Goal: Navigation & Orientation: Find specific page/section

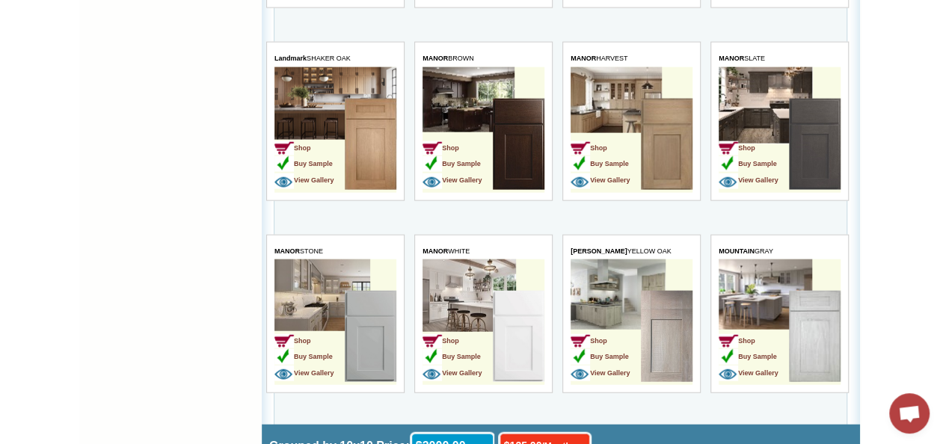
scroll to position [1637, 0]
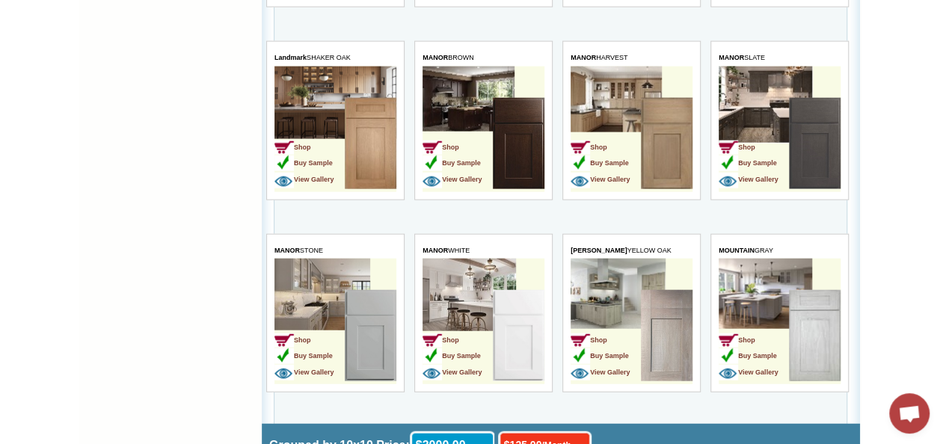
click at [661, 149] on img at bounding box center [667, 143] width 52 height 91
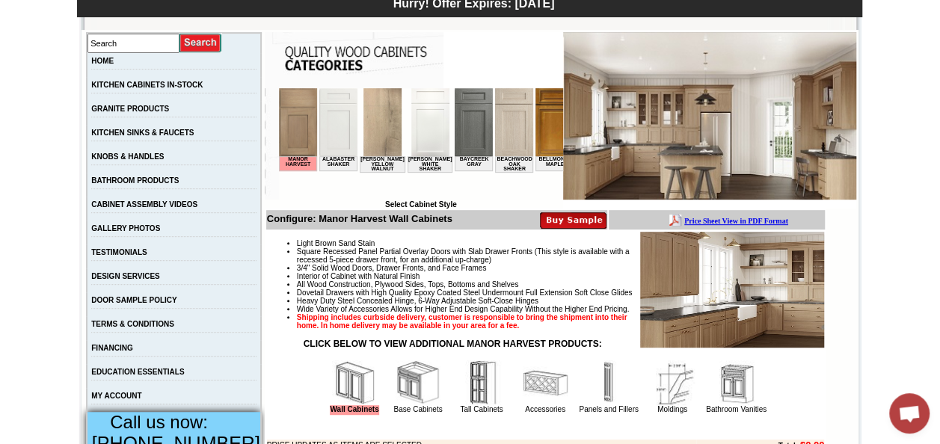
click at [499, 136] on img at bounding box center [513, 122] width 38 height 68
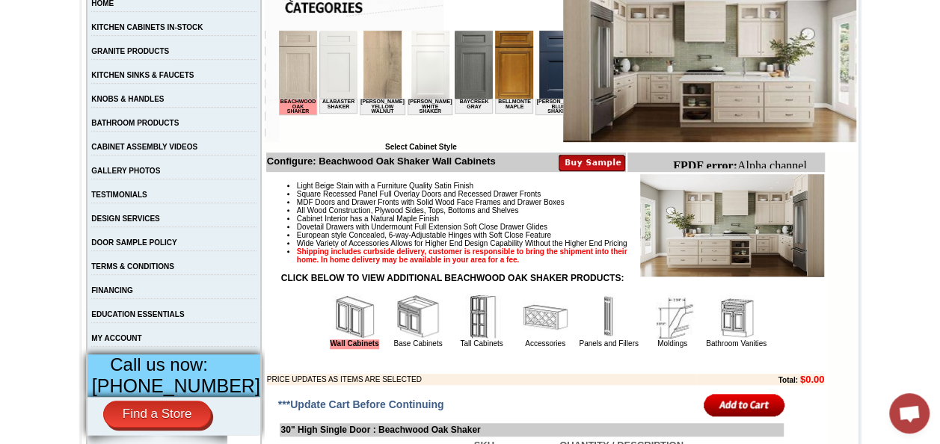
scroll to position [313, 0]
click at [404, 328] on img at bounding box center [418, 317] width 45 height 45
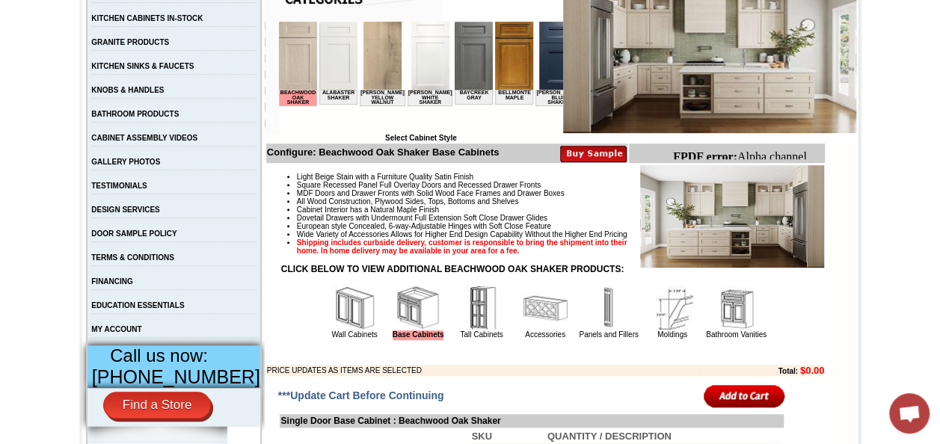
scroll to position [330, 0]
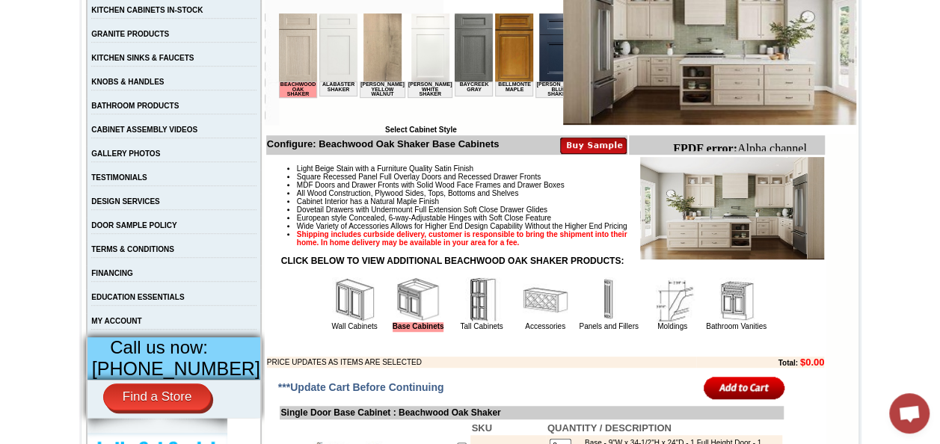
click at [463, 314] on img at bounding box center [481, 299] width 45 height 45
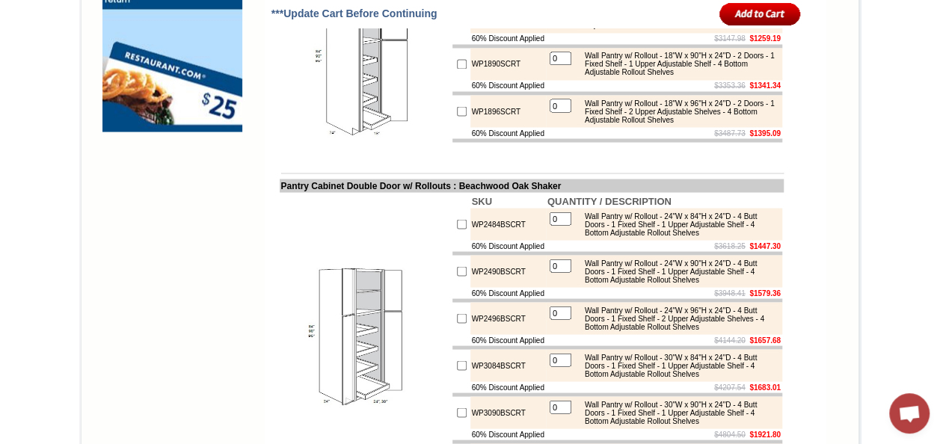
scroll to position [1310, 0]
